Goal: Communication & Community: Answer question/provide support

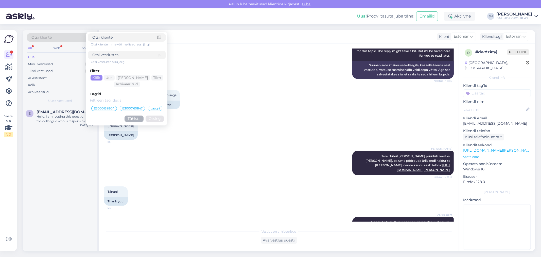
scroll to position [149, 0]
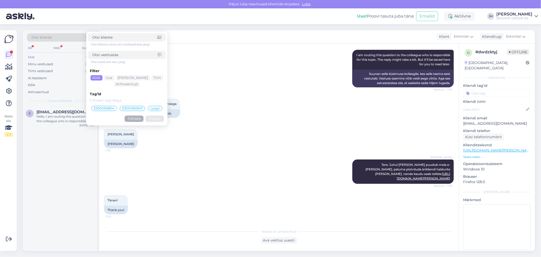
click at [219, 83] on div "AI Assistent I am routing this question to the colleague who is responsible for…" at bounding box center [279, 68] width 350 height 49
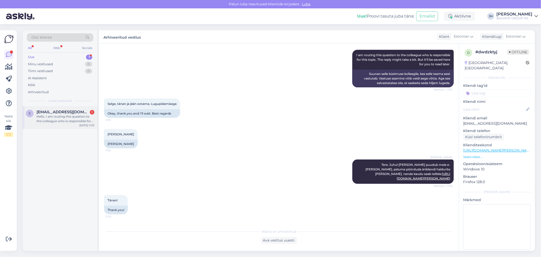
click at [49, 112] on span "[EMAIL_ADDRESS][DOMAIN_NAME]" at bounding box center [63, 112] width 53 height 5
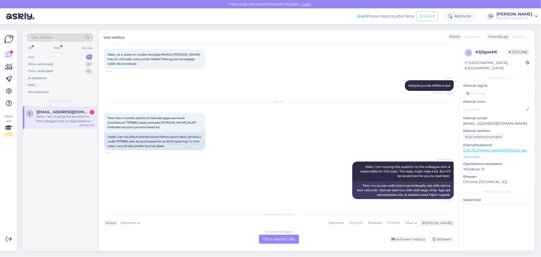
scroll to position [69, 0]
drag, startPoint x: 136, startPoint y: 121, endPoint x: 126, endPoint y: 122, distance: 9.9
click at [126, 122] on span "Tere! Kas mustaks peitsitud haavalengiga saunaust (tootekood 737988) saaks soet…" at bounding box center [151, 122] width 89 height 13
copy span "737988"
click at [280, 237] on div "Estonian to English Võta vestlus üle" at bounding box center [279, 238] width 40 height 9
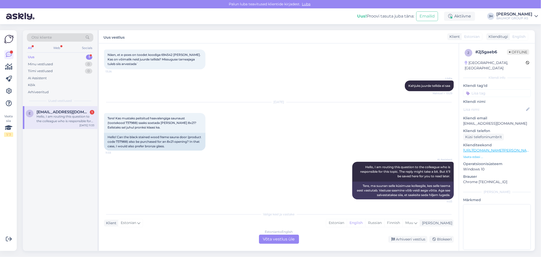
scroll to position [78, 0]
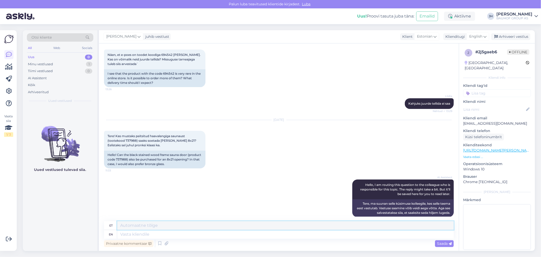
click at [128, 224] on textarea at bounding box center [285, 225] width 336 height 9
drag, startPoint x: 189, startPoint y: 225, endPoint x: 107, endPoint y: 222, distance: 82.4
click at [108, 223] on div "et Tere. Selle toote mõõdud on 8x 20" at bounding box center [279, 225] width 350 height 9
type textarea "Tere. Selle toote mõõdud on 8x 20"
click at [484, 34] on icon at bounding box center [484, 37] width 3 height 6
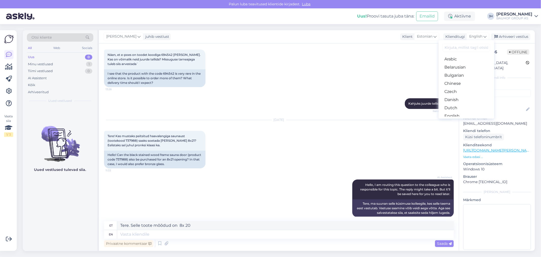
click at [458, 120] on link "Estonian" at bounding box center [466, 124] width 56 height 8
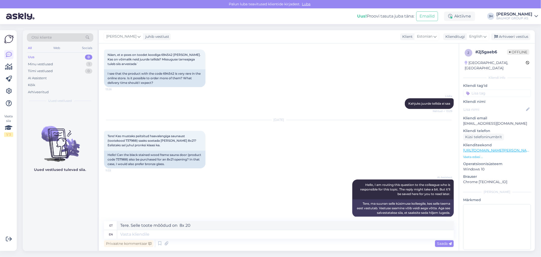
scroll to position [77, 0]
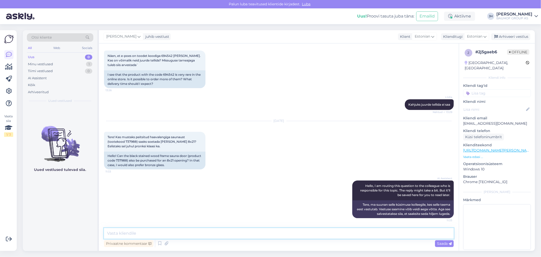
click at [132, 232] on textarea at bounding box center [279, 233] width 350 height 11
paste textarea "Tere. Selle toote mõõdud on 8x 20"
type textarea "Tere. Selle toote mõõdud on 8x 20"
click at [439, 243] on span "Saada" at bounding box center [444, 243] width 15 height 5
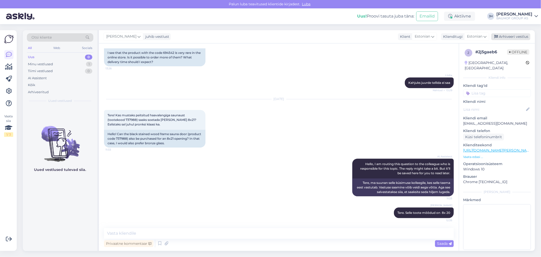
click at [513, 37] on div "Arhiveeri vestlus" at bounding box center [510, 36] width 39 height 7
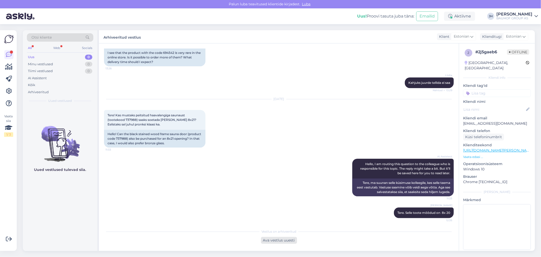
click at [275, 241] on div "Ava vestlus uuesti" at bounding box center [279, 240] width 36 height 7
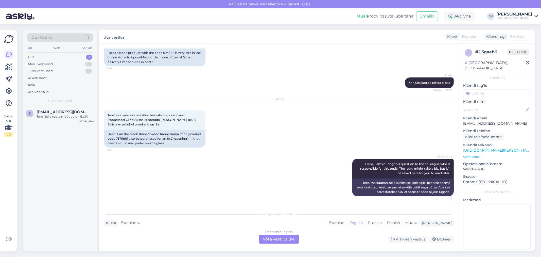
click at [276, 239] on div "Estonian to English Võta vestlus üle" at bounding box center [279, 238] width 40 height 9
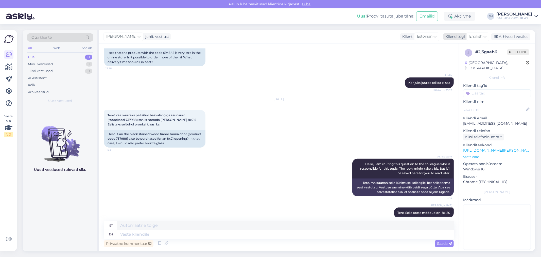
drag, startPoint x: 512, startPoint y: 35, endPoint x: 504, endPoint y: 36, distance: 8.2
click at [512, 35] on div "Arhiveeri vestlus" at bounding box center [510, 36] width 39 height 7
